Goal: Task Accomplishment & Management: Manage account settings

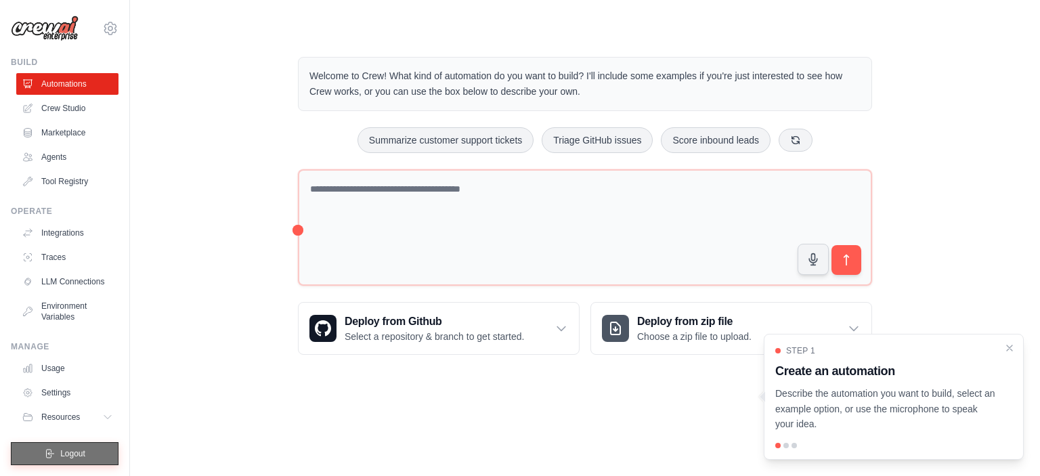
click at [63, 454] on span "Logout" at bounding box center [72, 453] width 25 height 11
click at [51, 446] on button "Logout" at bounding box center [65, 453] width 108 height 23
